Goal: Obtain resource: Download file/media

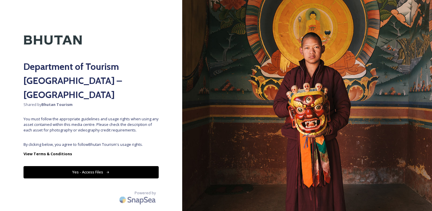
click at [80, 166] on button "Yes - Access Files" at bounding box center [91, 172] width 135 height 12
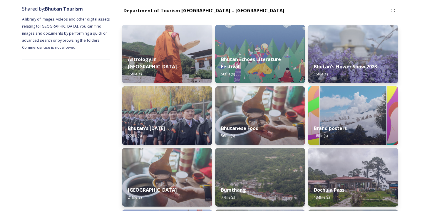
scroll to position [70, 0]
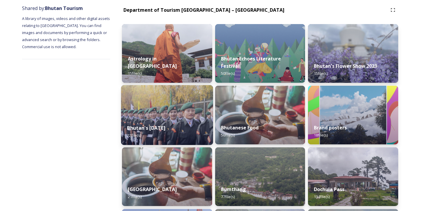
click at [163, 109] on img at bounding box center [167, 115] width 92 height 60
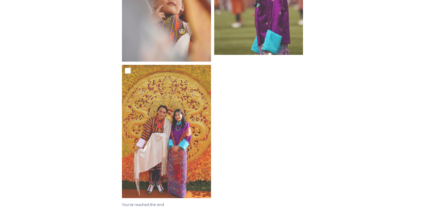
scroll to position [705, 0]
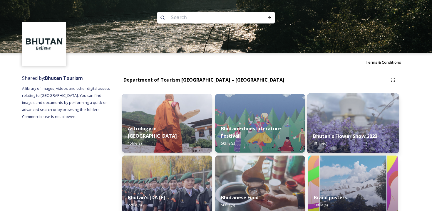
click at [366, 118] on img at bounding box center [353, 123] width 92 height 60
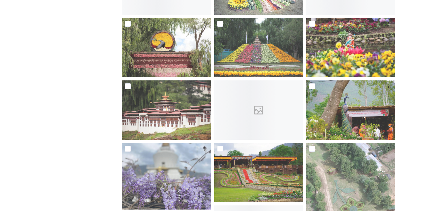
scroll to position [156, 0]
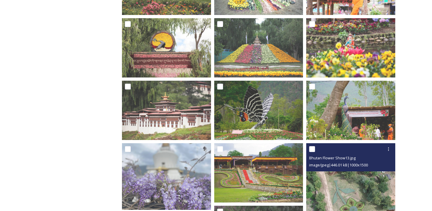
click at [353, 190] on img at bounding box center [350, 210] width 89 height 134
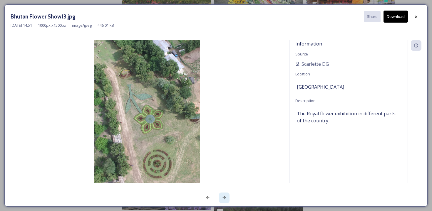
click at [223, 197] on icon at bounding box center [224, 198] width 5 height 5
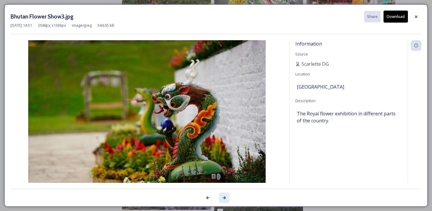
click at [223, 197] on icon at bounding box center [224, 198] width 5 height 5
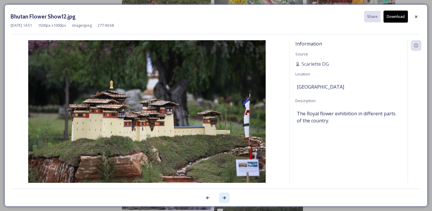
click at [223, 197] on icon at bounding box center [224, 198] width 5 height 5
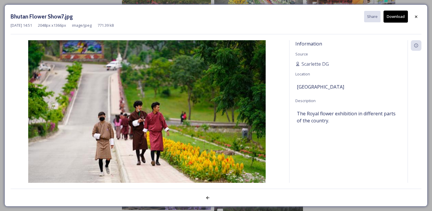
click at [223, 197] on div at bounding box center [216, 195] width 411 height 12
click at [223, 196] on div at bounding box center [216, 195] width 411 height 12
click at [414, 16] on icon at bounding box center [416, 16] width 5 height 5
